Goal: Information Seeking & Learning: Find specific fact

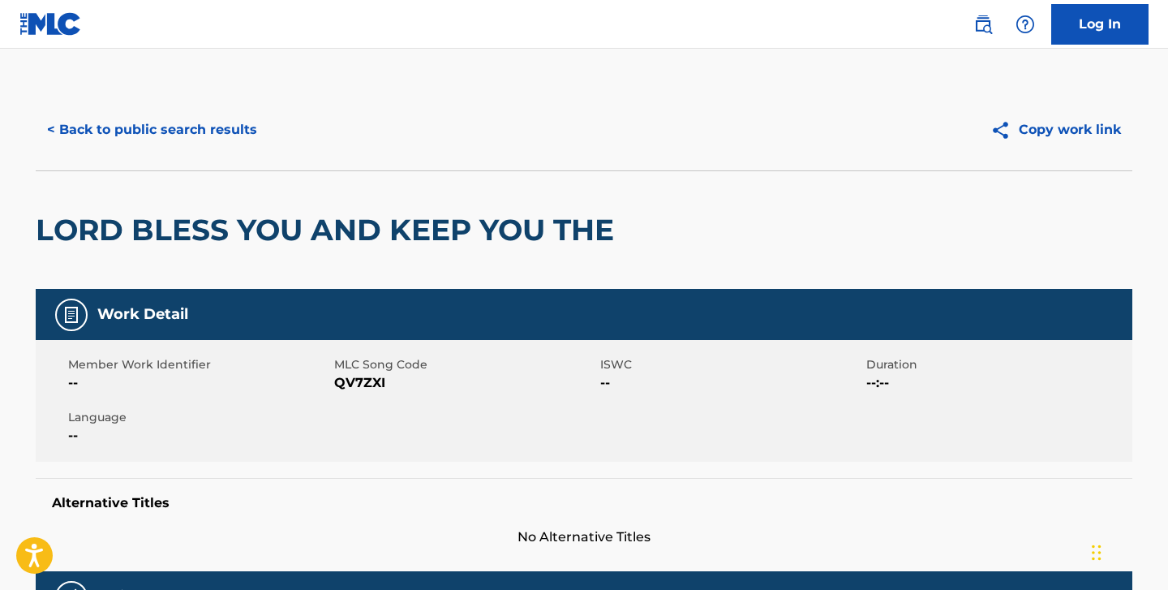
click at [224, 126] on button "< Back to public search results" at bounding box center [152, 129] width 233 height 41
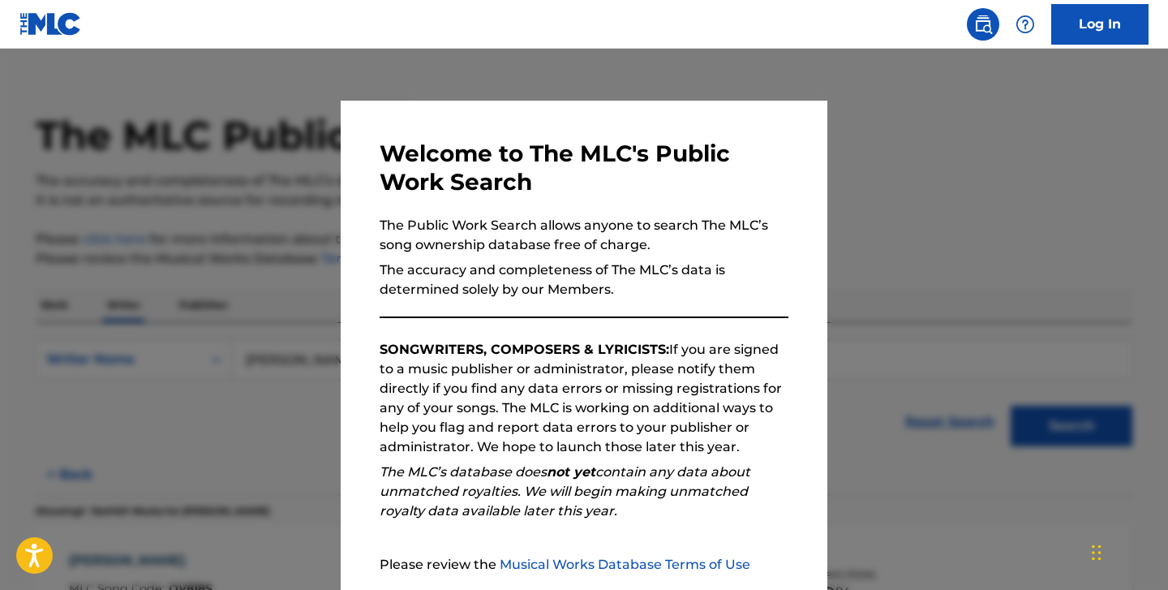
click at [524, 61] on div at bounding box center [584, 344] width 1168 height 590
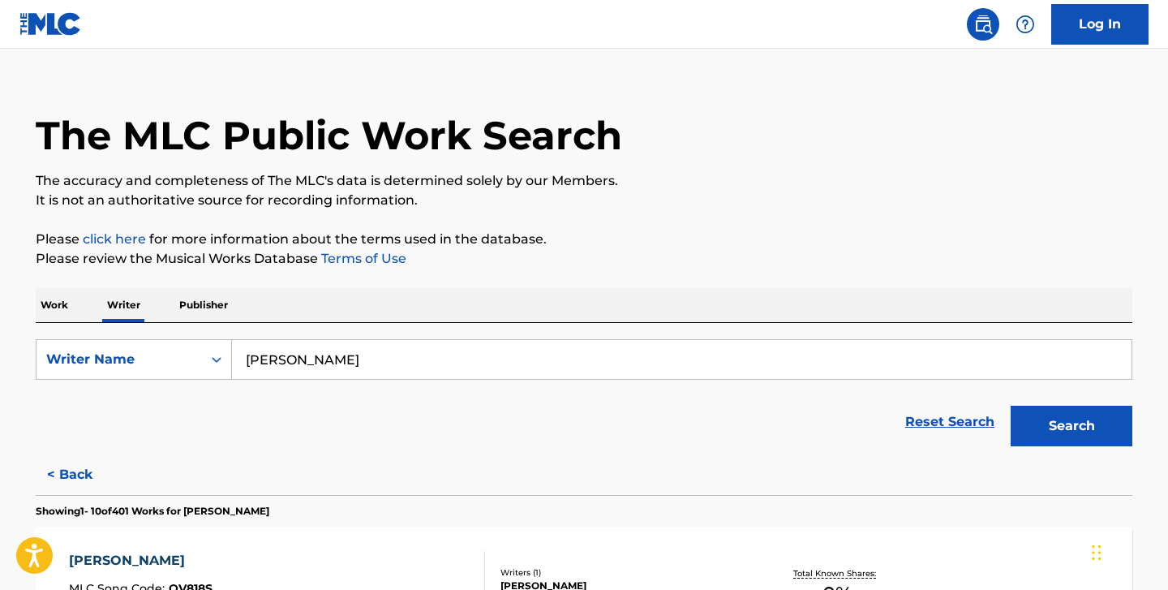
click at [66, 307] on p "Work" at bounding box center [54, 305] width 37 height 34
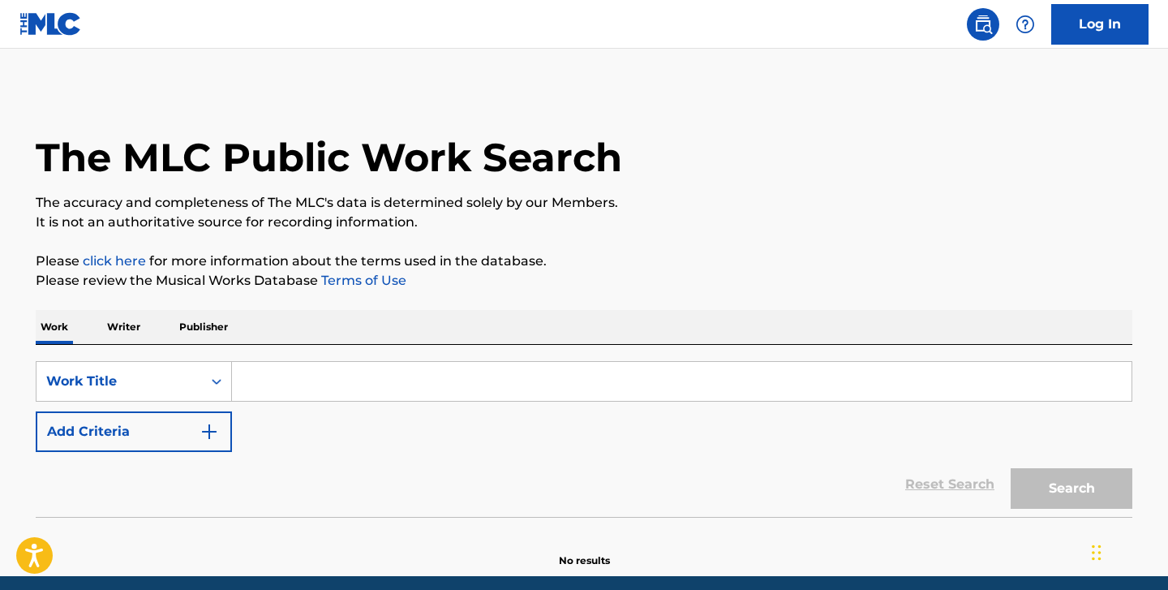
click at [306, 397] on input "Search Form" at bounding box center [681, 381] width 899 height 39
paste input "T3191381456"
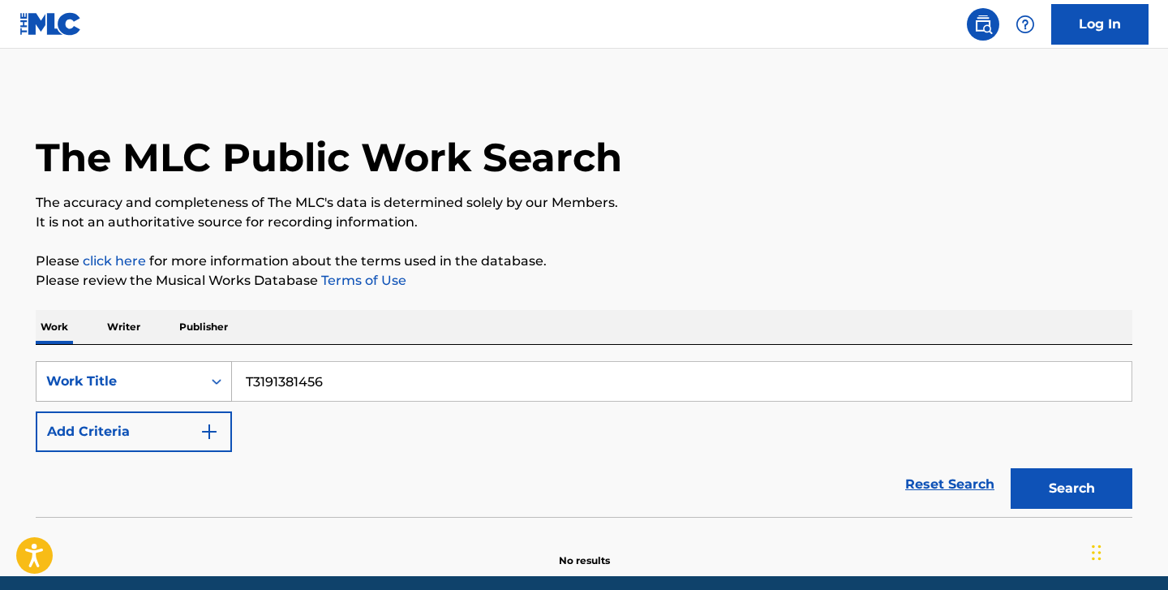
type input "T3191381456"
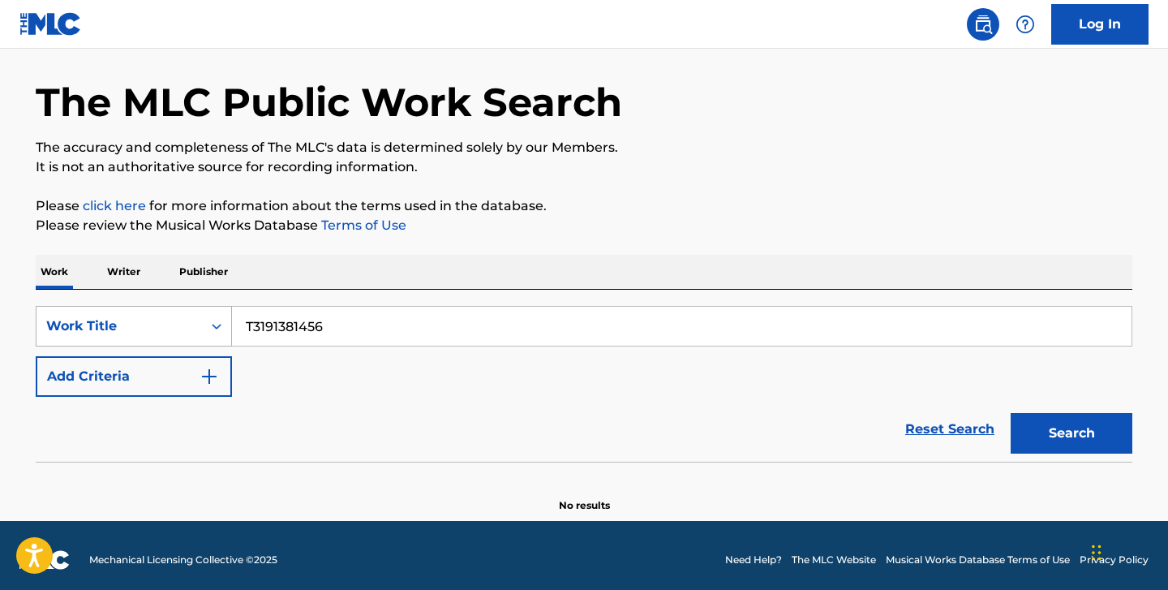
click at [213, 346] on div "Work Title" at bounding box center [134, 326] width 196 height 41
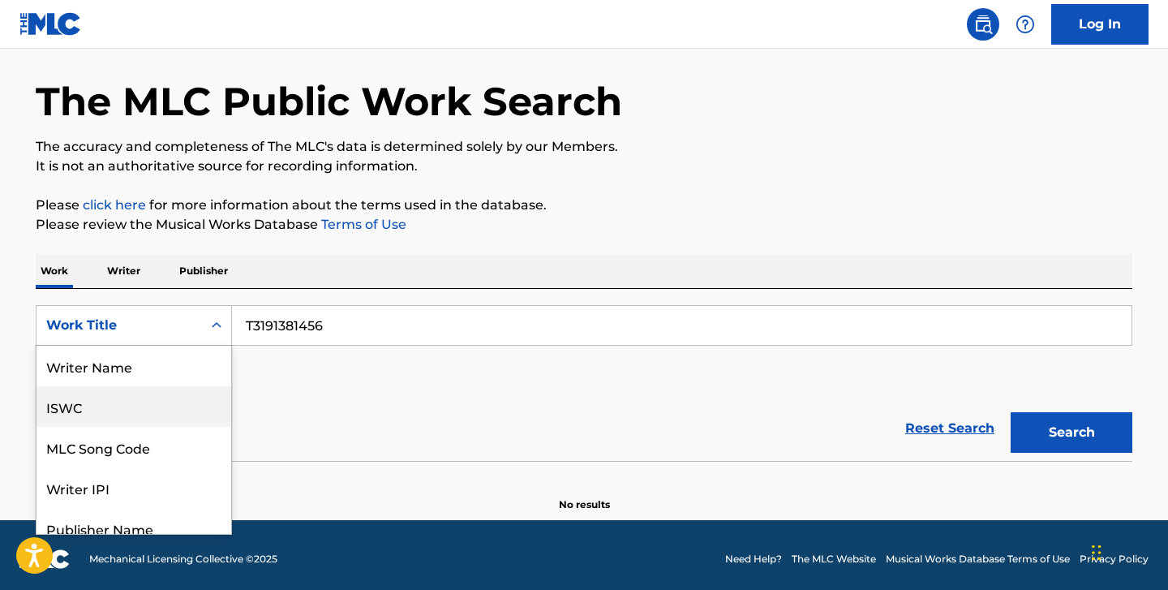
click at [127, 405] on div "ISWC" at bounding box center [133, 406] width 195 height 41
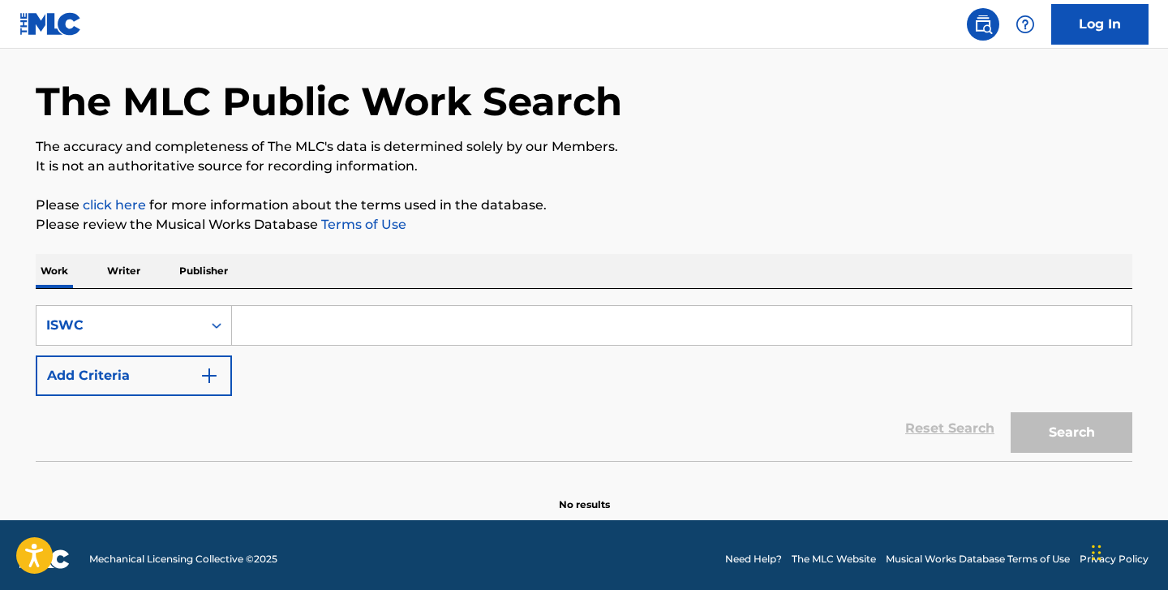
click at [320, 336] on input "Search Form" at bounding box center [681, 325] width 899 height 39
paste input "T3191381456"
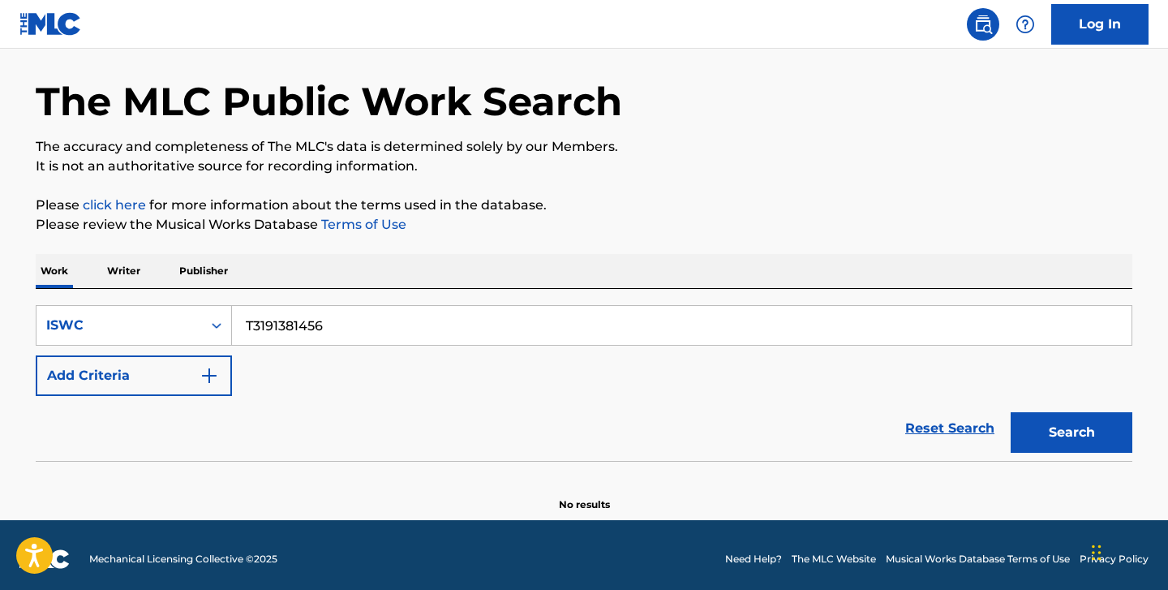
type input "T3191381456"
click at [1011, 412] on button "Search" at bounding box center [1072, 432] width 122 height 41
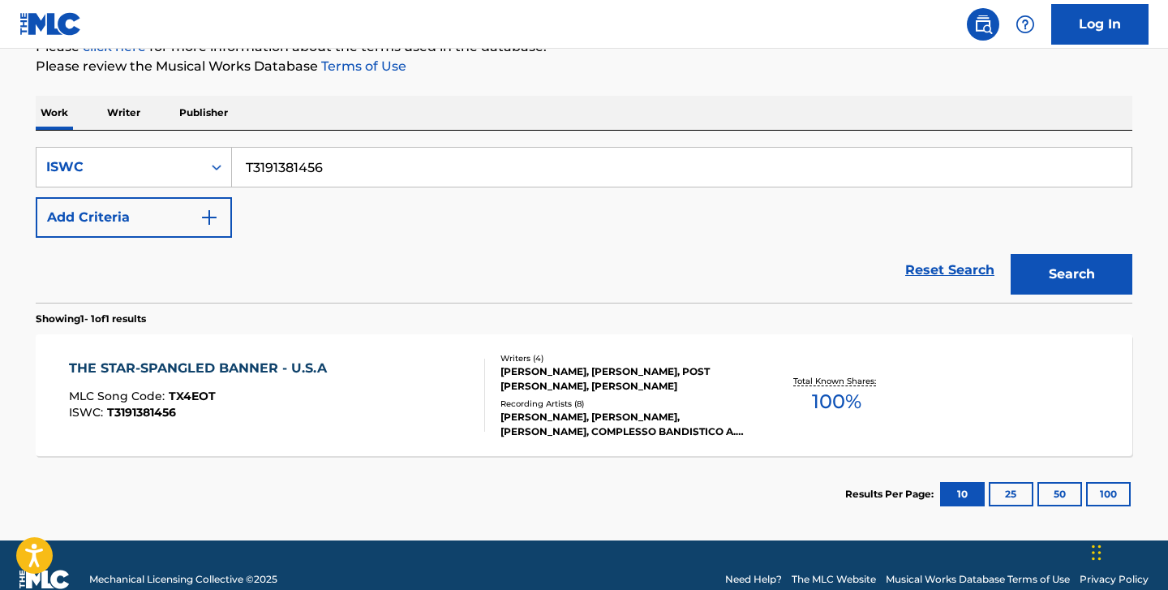
scroll to position [243, 0]
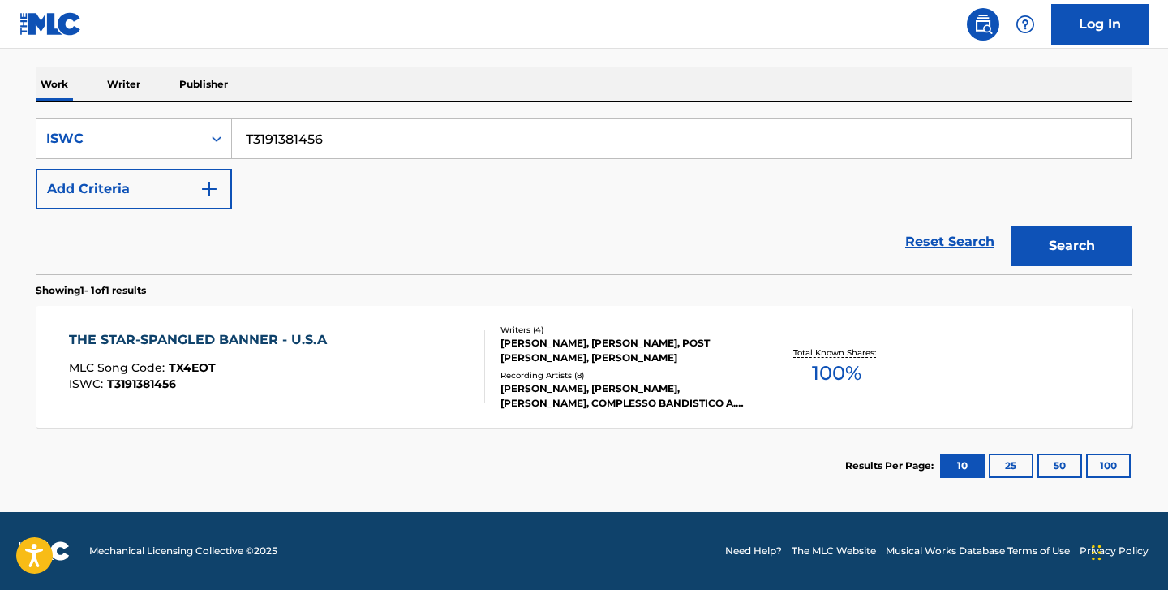
click at [569, 348] on div "[PERSON_NAME], [PERSON_NAME], POST [PERSON_NAME], [PERSON_NAME]" at bounding box center [622, 350] width 245 height 29
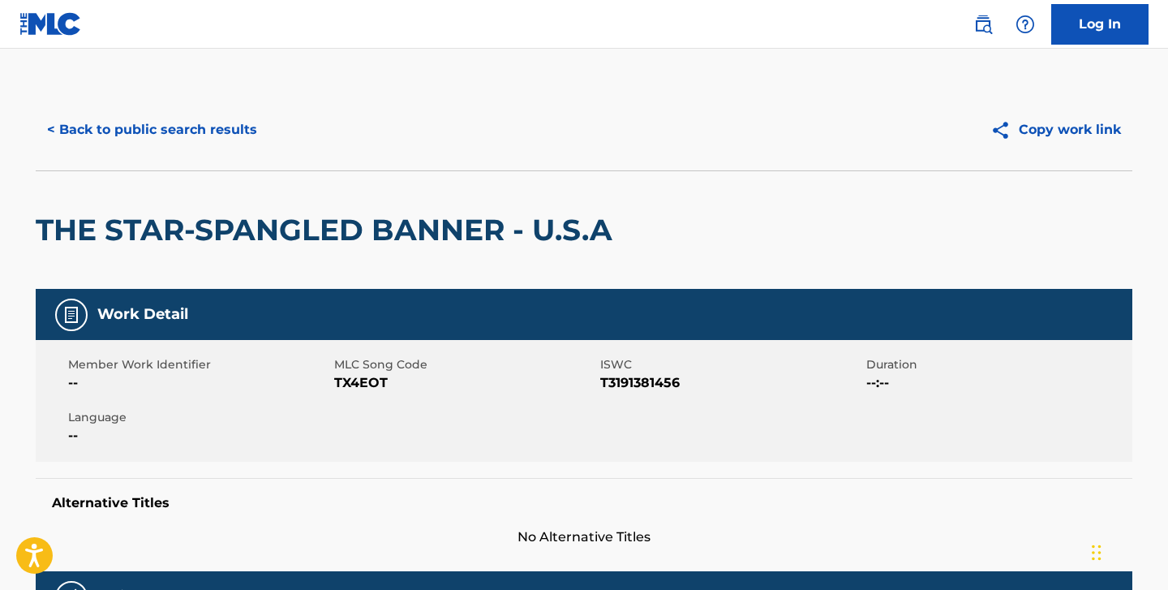
click at [187, 138] on button "< Back to public search results" at bounding box center [152, 129] width 233 height 41
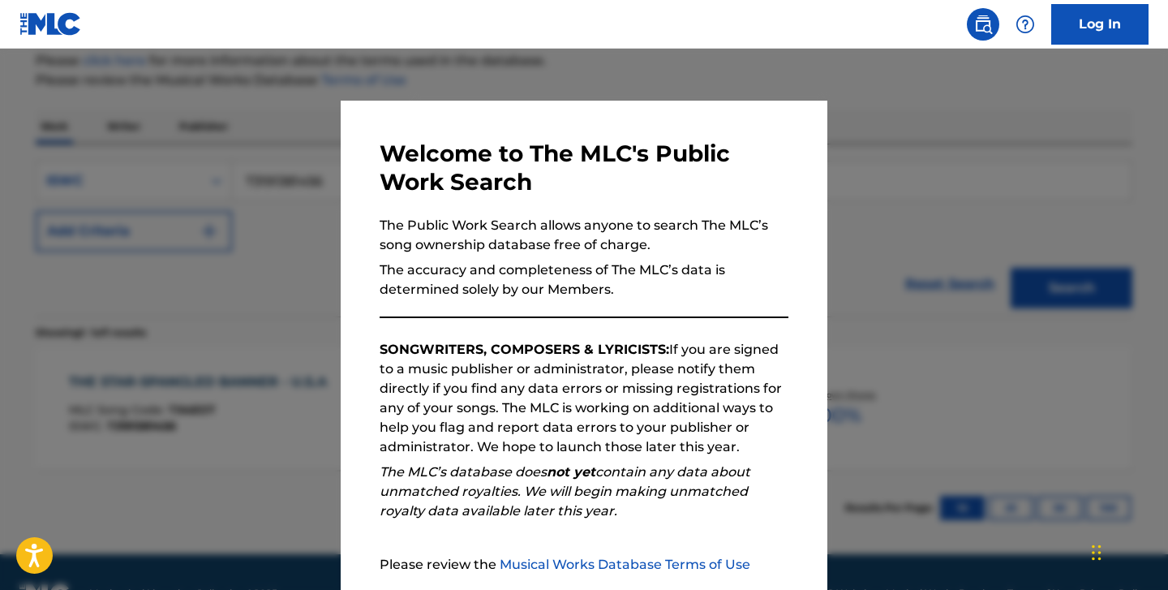
click at [509, 85] on div at bounding box center [584, 344] width 1168 height 590
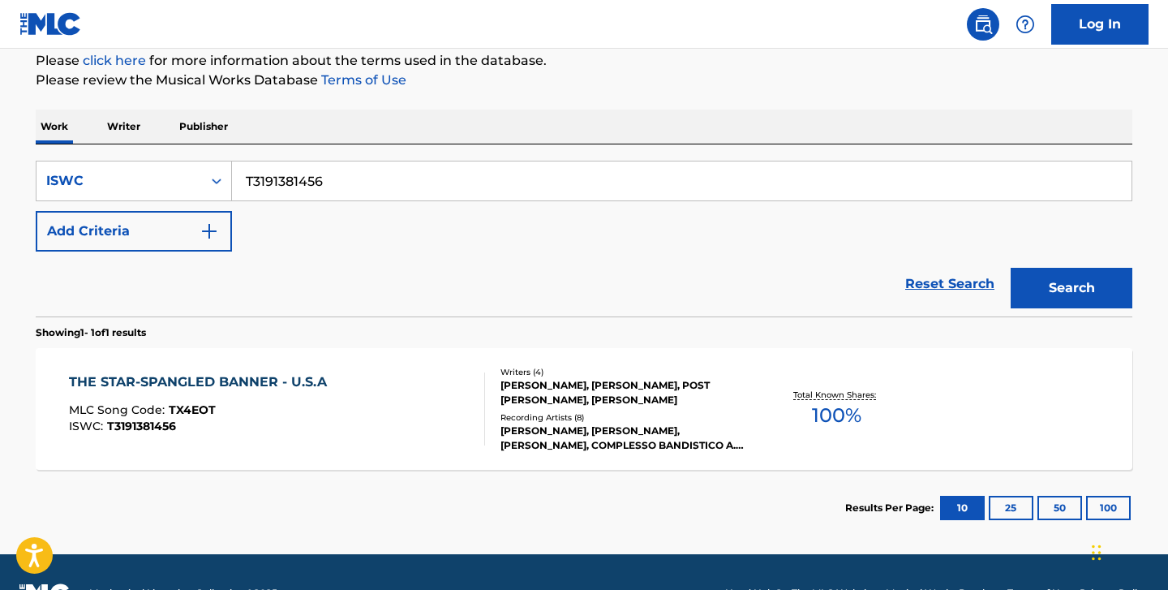
click at [326, 193] on input "T3191381456" at bounding box center [681, 180] width 899 height 39
paste input "039106208"
type input "T3039106208"
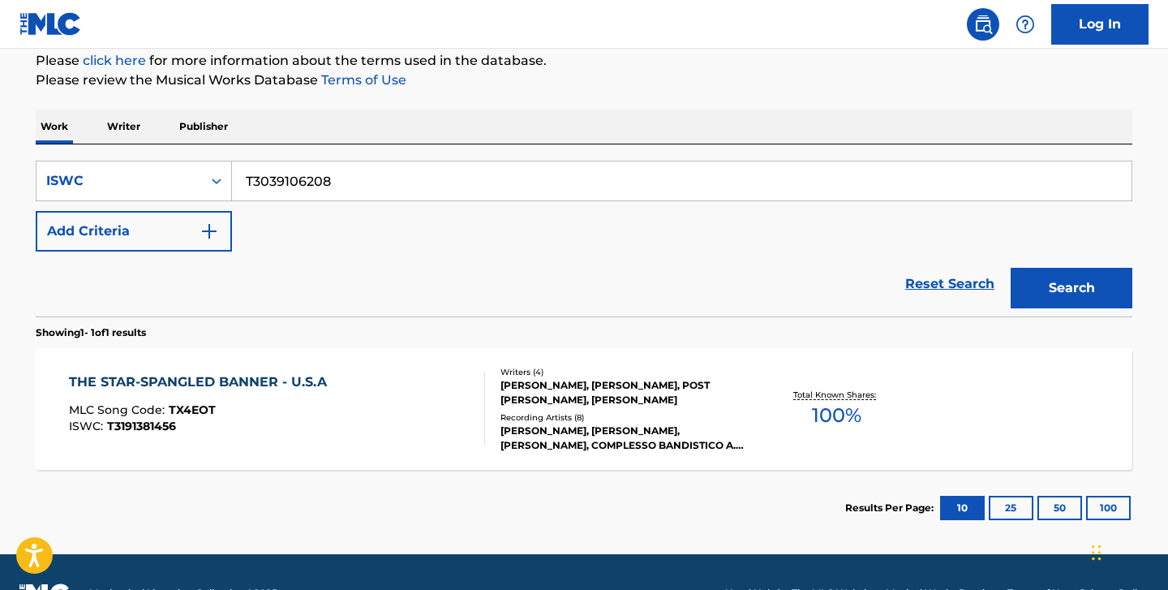
click at [1011, 268] on button "Search" at bounding box center [1072, 288] width 122 height 41
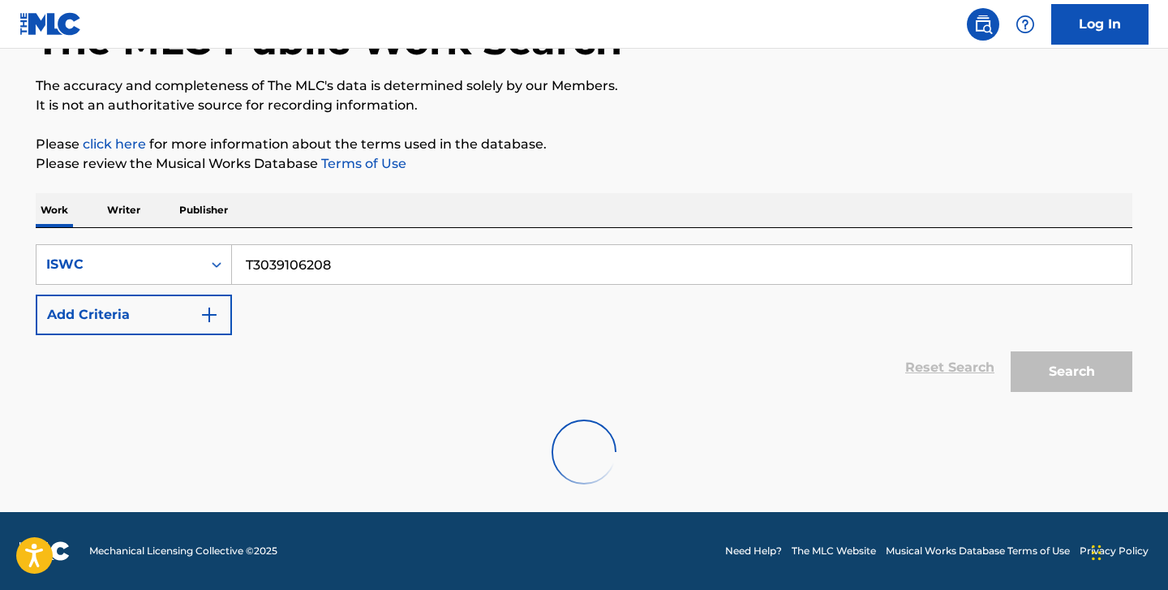
scroll to position [64, 0]
